Goal: Check status: Check status

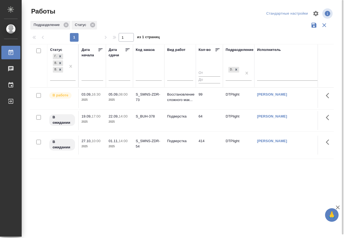
click at [118, 96] on p "05.09," at bounding box center [114, 94] width 10 height 4
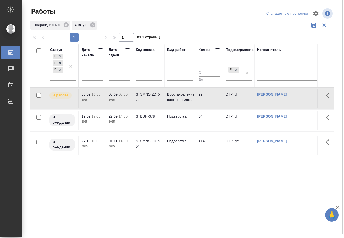
click at [118, 96] on p "05.09," at bounding box center [114, 94] width 10 height 4
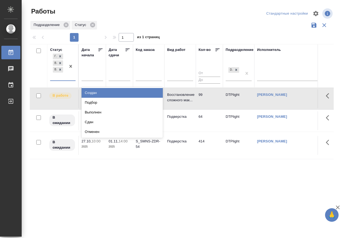
click at [62, 80] on div "[PERSON_NAME] к работе В ожидании В работе" at bounding box center [62, 67] width 25 height 28
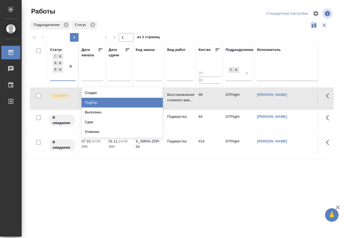
click at [97, 102] on div "Подбор" at bounding box center [121, 103] width 81 height 10
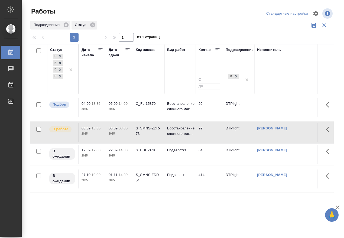
click at [189, 213] on div "Статус [PERSON_NAME] к работе В ожидании В работе Подбор Дата начала Дата сдачи…" at bounding box center [182, 141] width 304 height 195
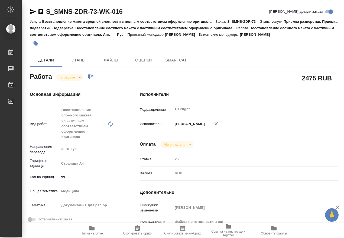
type textarea "x"
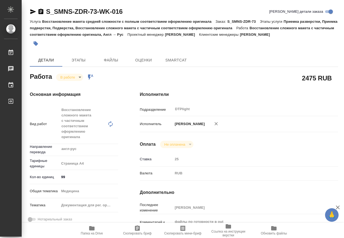
type textarea "x"
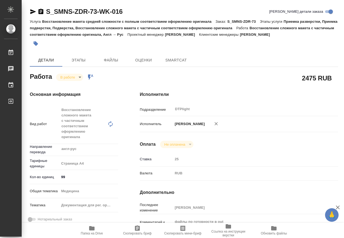
type textarea "x"
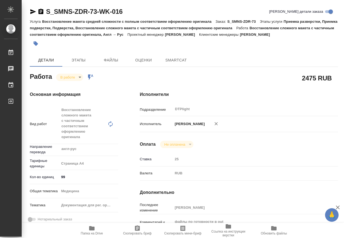
type textarea "x"
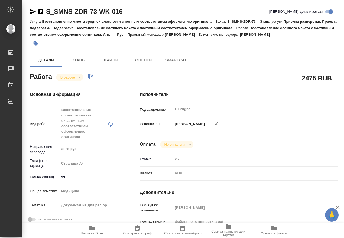
type textarea "x"
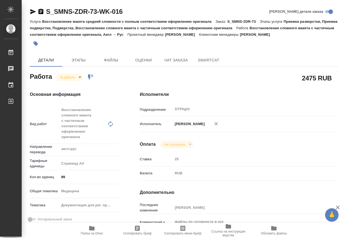
type textarea "x"
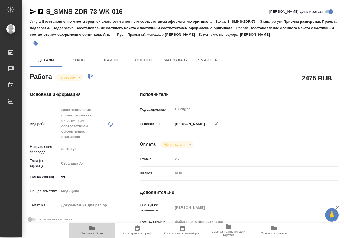
click at [94, 230] on icon "button" at bounding box center [91, 228] width 5 height 4
type textarea "x"
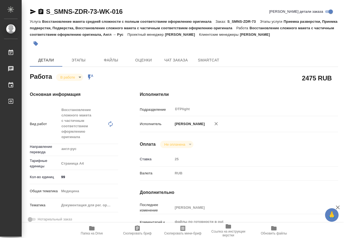
type textarea "x"
